Goal: Information Seeking & Learning: Learn about a topic

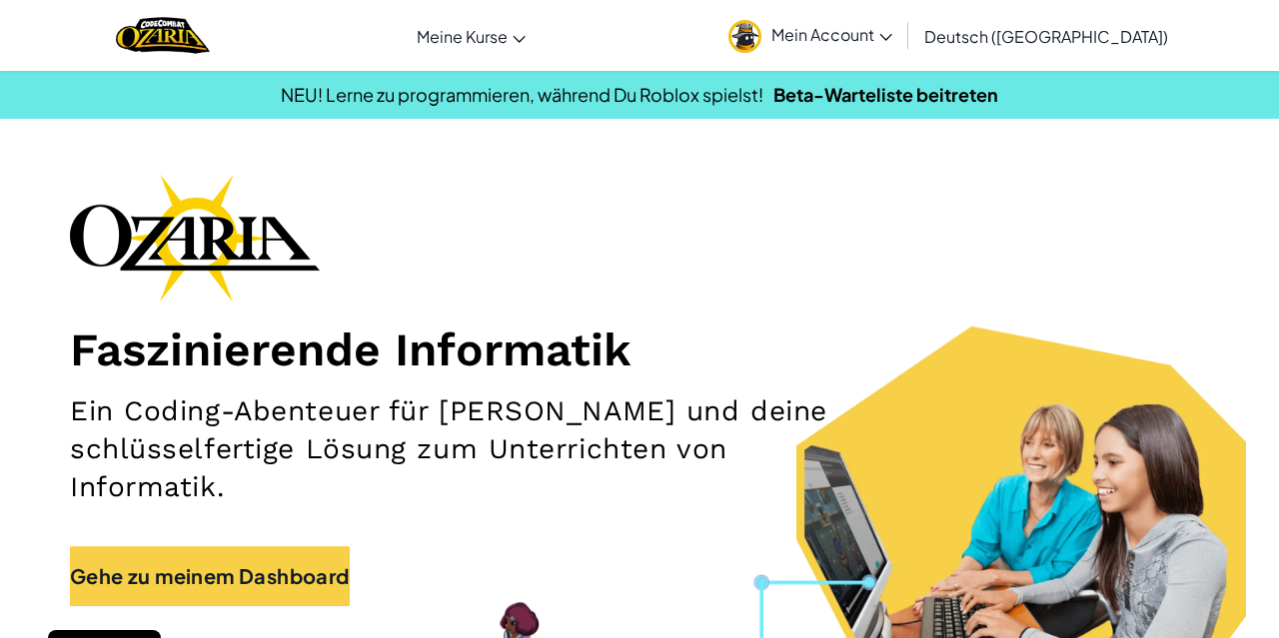
click at [288, 462] on h2 "Ein Coding-Abenteuer für [PERSON_NAME] und deine schlüsselfertige Lösung zum Un…" at bounding box center [451, 450] width 763 height 114
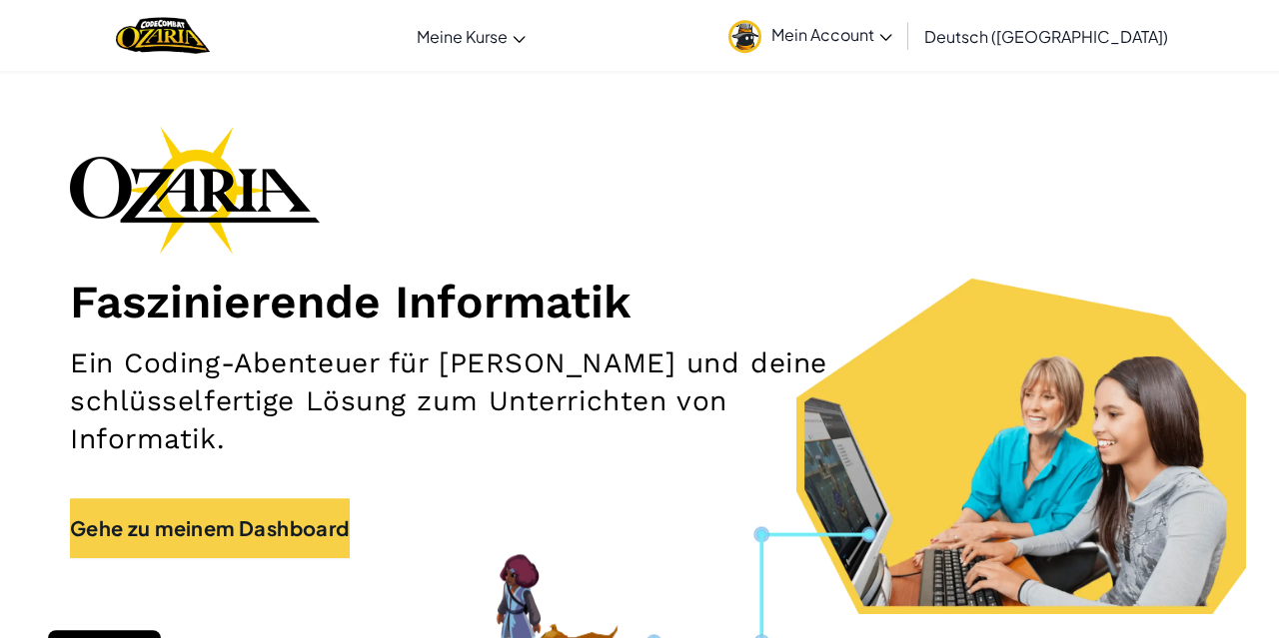
click at [892, 27] on span "Mein Account" at bounding box center [831, 34] width 121 height 21
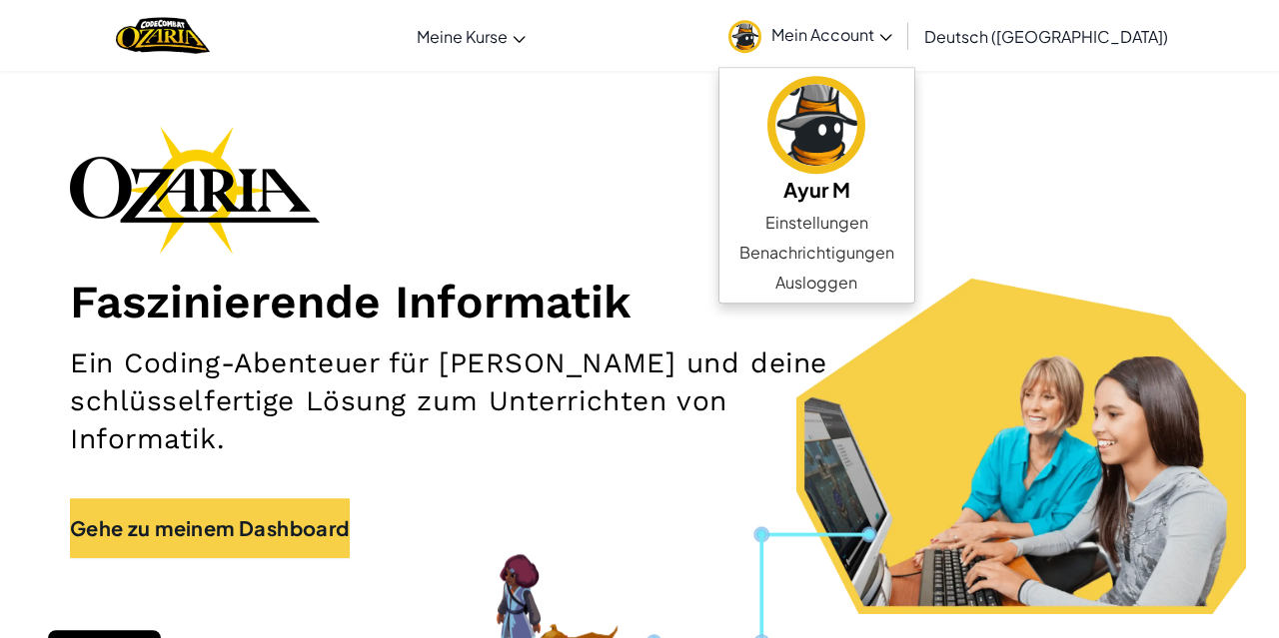
click at [759, 227] on div "Faszinierende Informatik Ein Coding-Abenteuer für [PERSON_NAME] und deine schlü…" at bounding box center [639, 352] width 1139 height 452
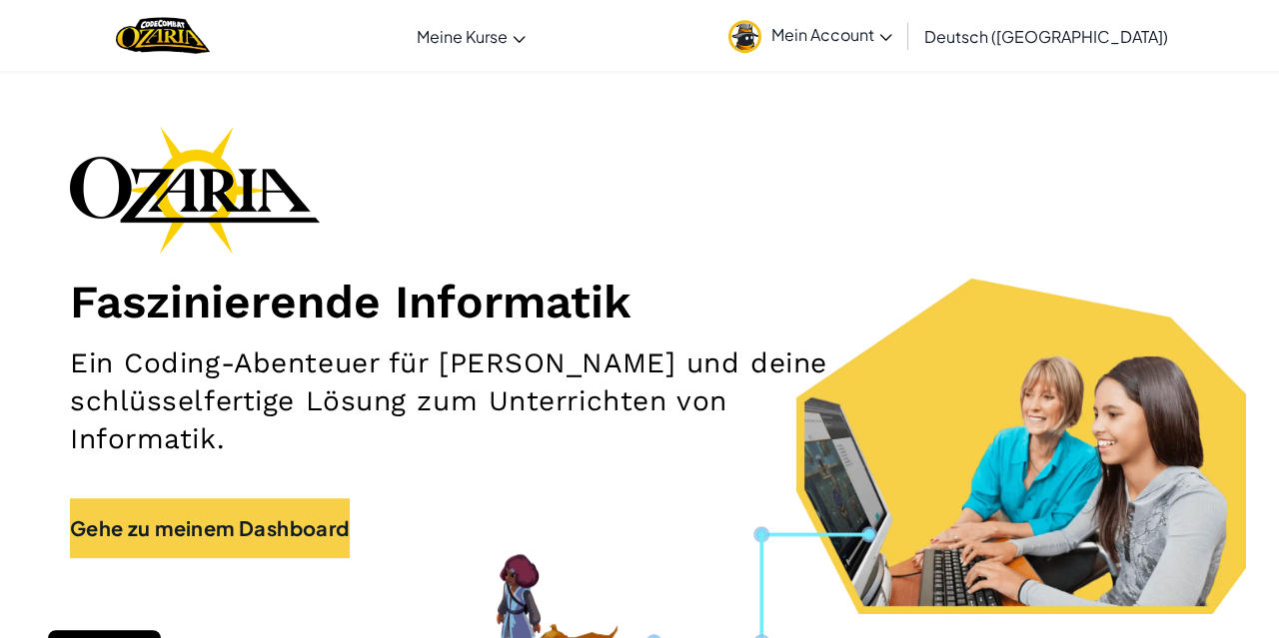
click at [873, 65] on link "Mein Account" at bounding box center [810, 35] width 184 height 63
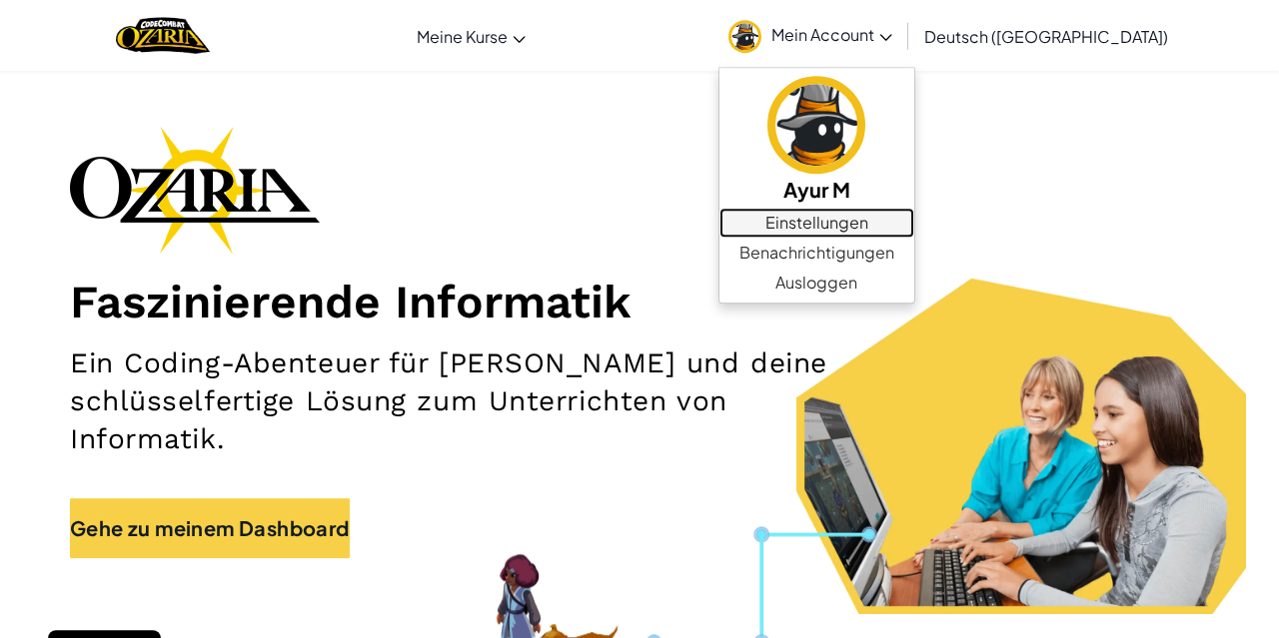
click at [853, 227] on link "Einstellungen" at bounding box center [816, 223] width 195 height 30
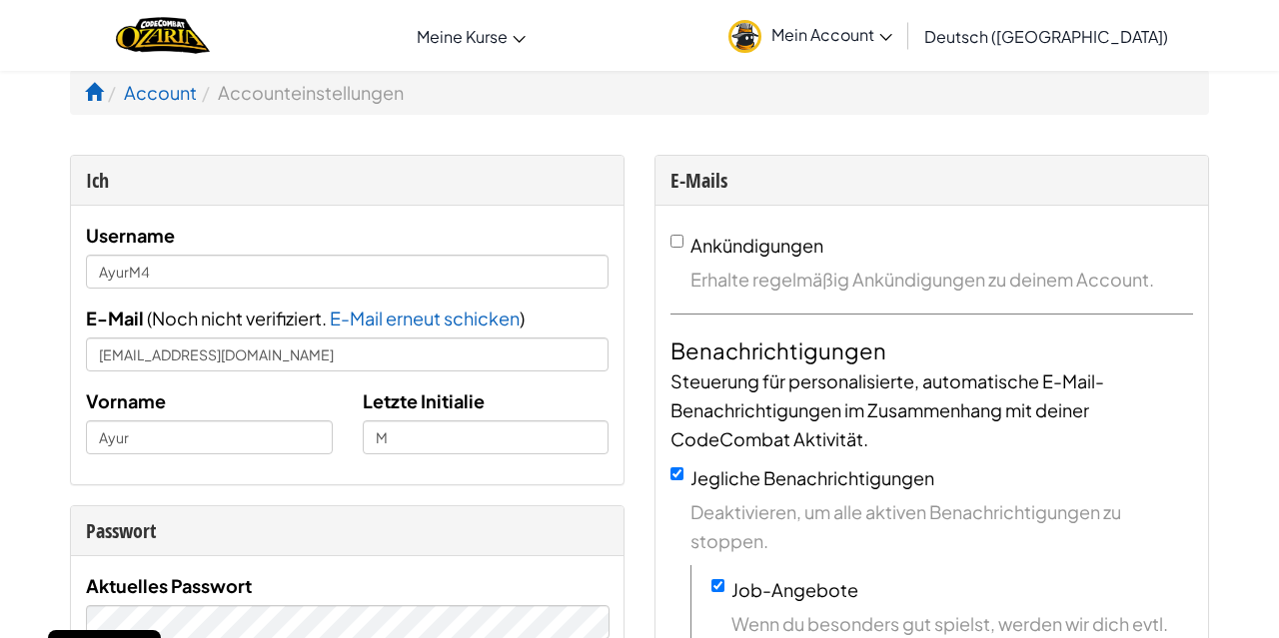
click at [886, 23] on link "Mein Account" at bounding box center [810, 35] width 184 height 63
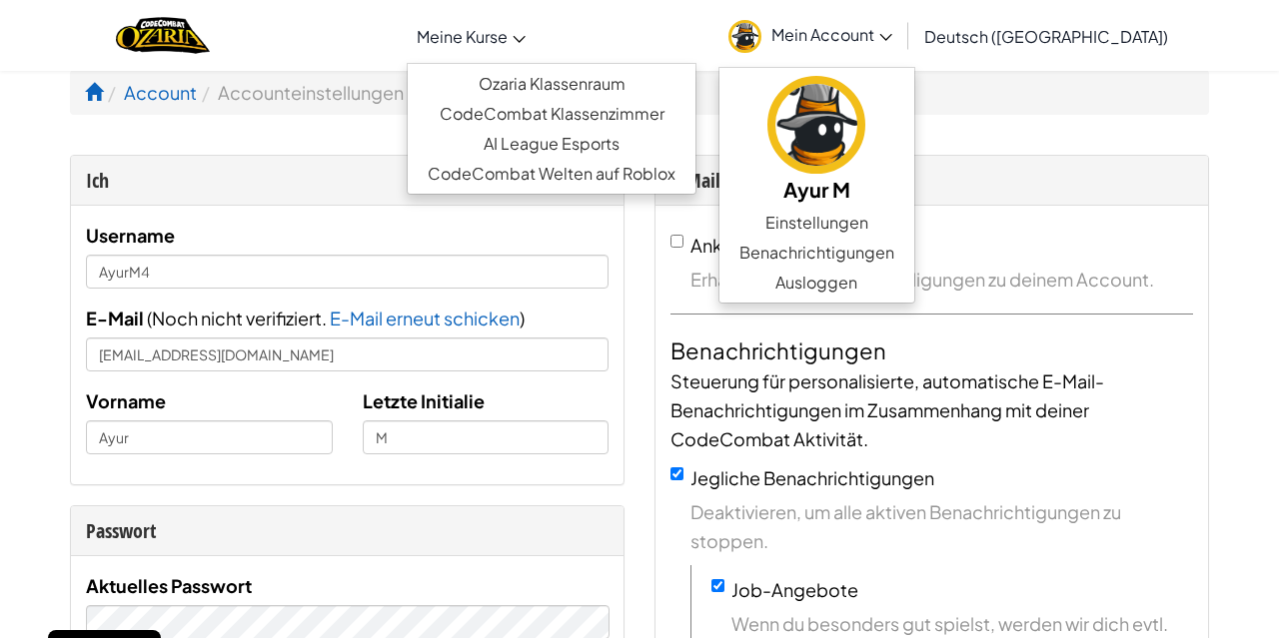
click at [535, 59] on link "Meine Kurse" at bounding box center [471, 36] width 129 height 54
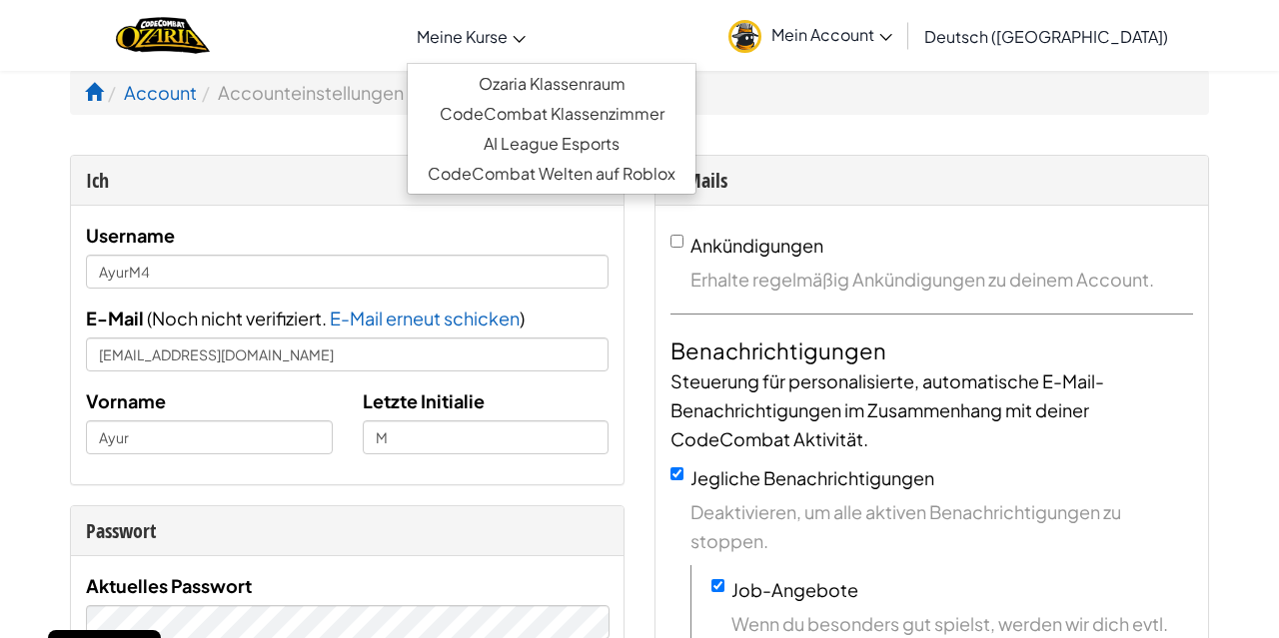
click at [507, 45] on span "Meine Kurse" at bounding box center [462, 36] width 91 height 21
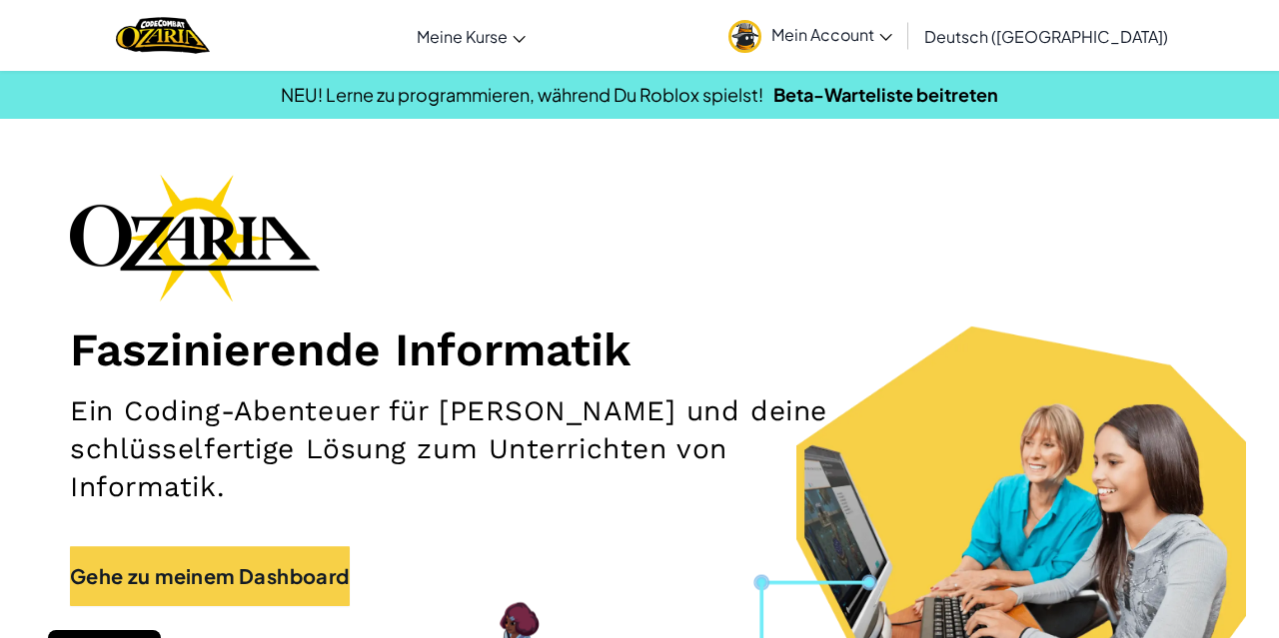
click at [425, 369] on h1 "Faszinierende Informatik" at bounding box center [639, 350] width 1139 height 56
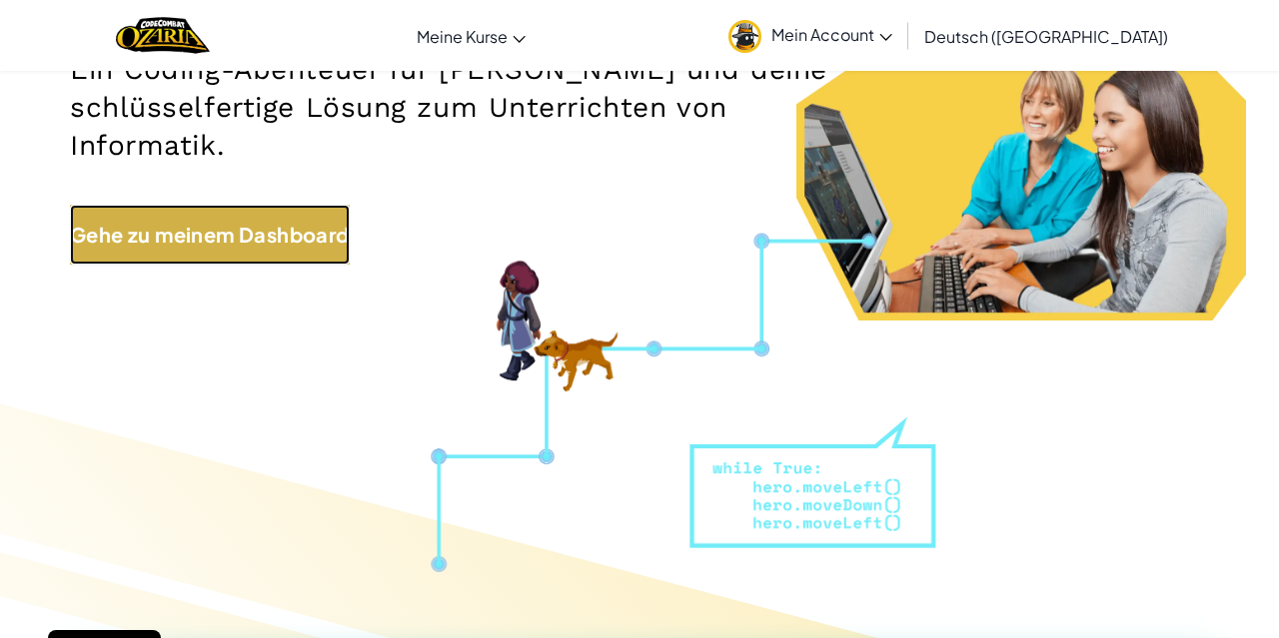
click at [278, 239] on link "Gehe zu meinem Dashboard" at bounding box center [210, 235] width 280 height 60
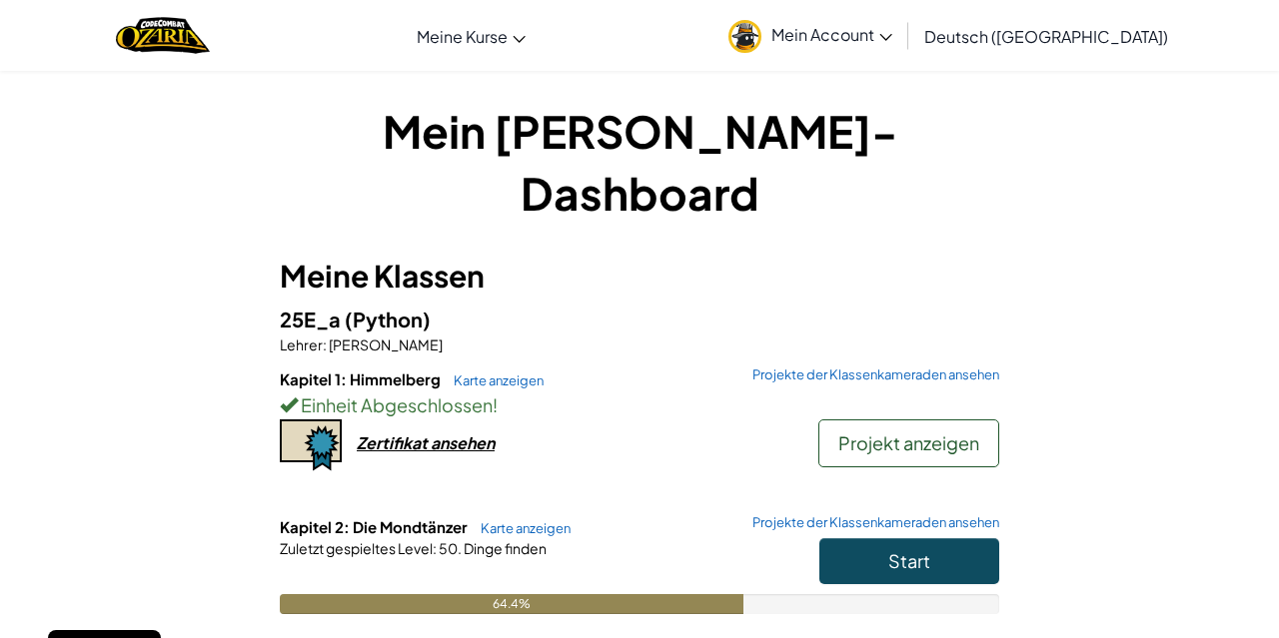
scroll to position [158, 0]
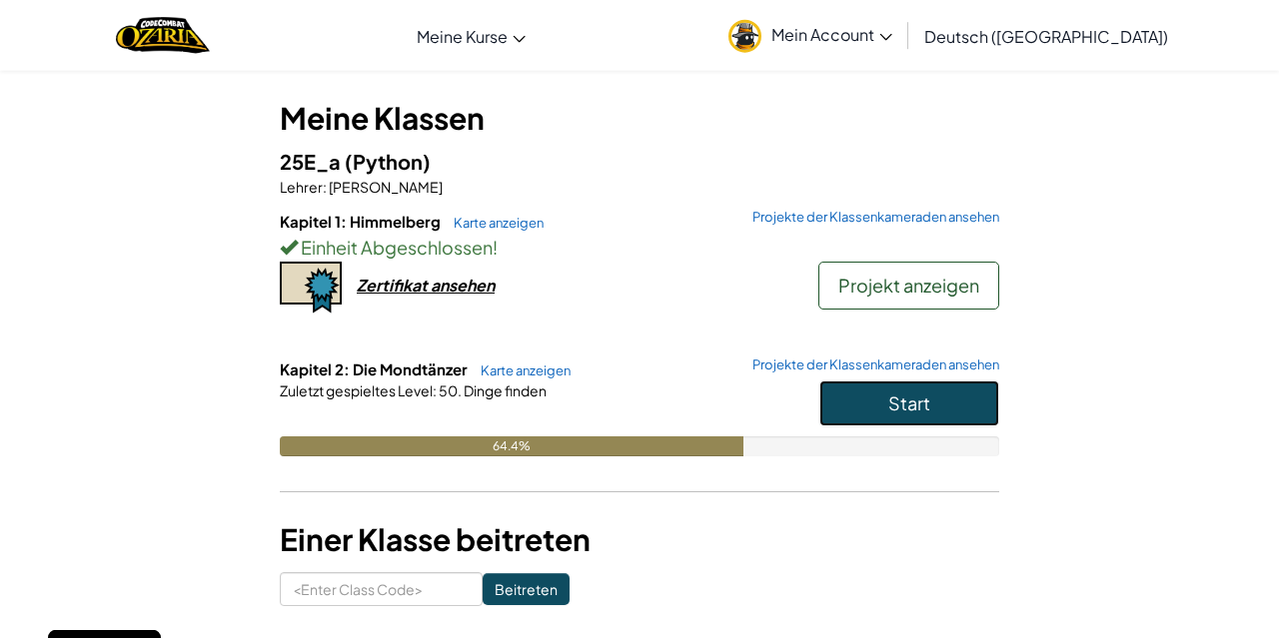
click at [894, 381] on button "Start" at bounding box center [909, 404] width 180 height 46
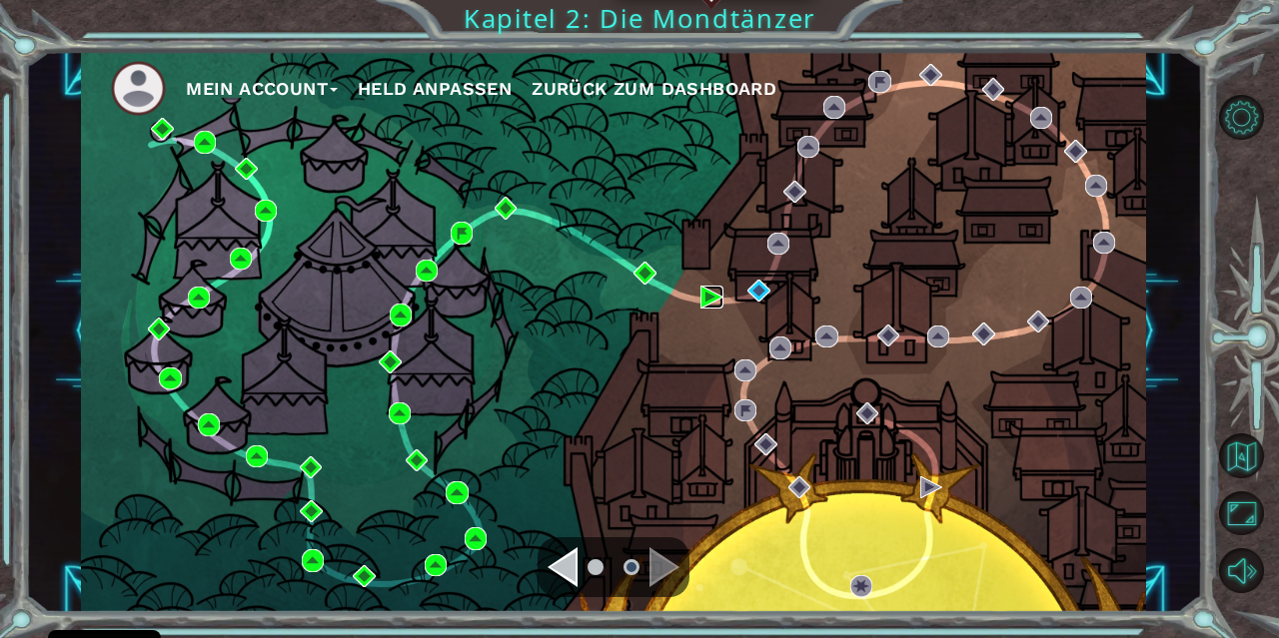
click at [710, 292] on img at bounding box center [711, 297] width 22 height 22
click at [764, 289] on img at bounding box center [758, 291] width 22 height 22
click at [920, 251] on div "Mein Account Held anpassen Zurück zum Dashboard" at bounding box center [613, 331] width 1065 height 561
click at [754, 287] on img at bounding box center [758, 291] width 22 height 22
